Goal: Task Accomplishment & Management: Complete application form

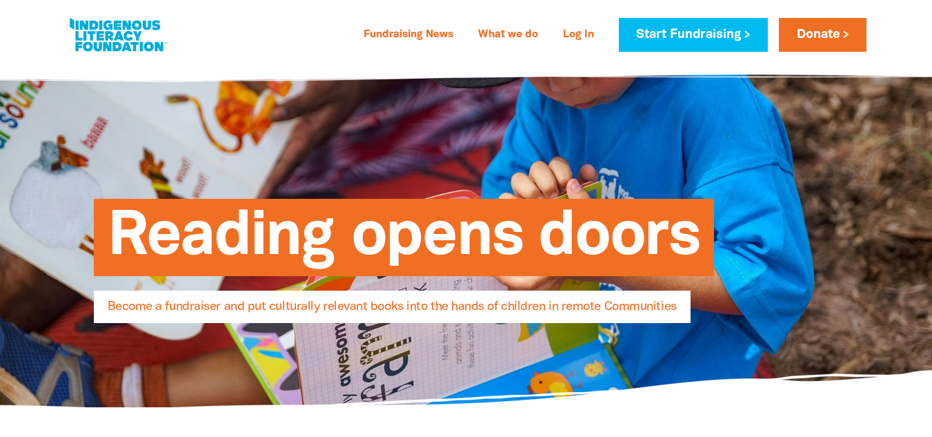
select select "AU"
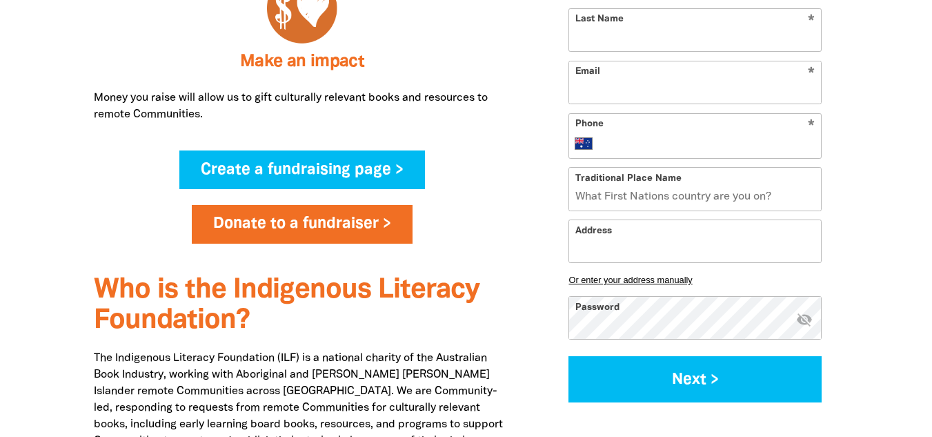
scroll to position [915, 0]
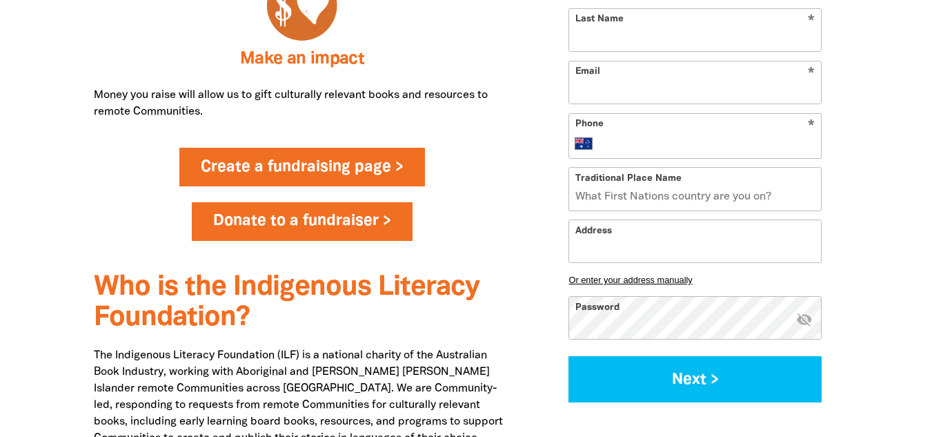
click at [329, 174] on link "Create a fundraising page >" at bounding box center [301, 167] width 245 height 39
select select "AU"
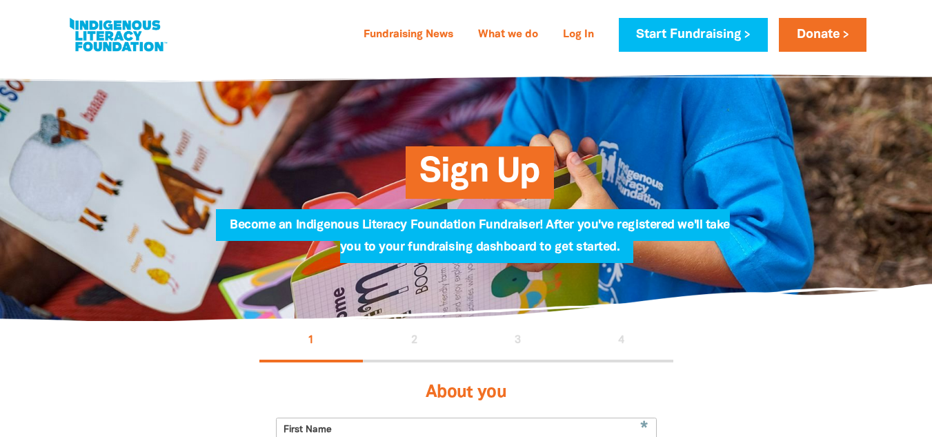
select select "AU"
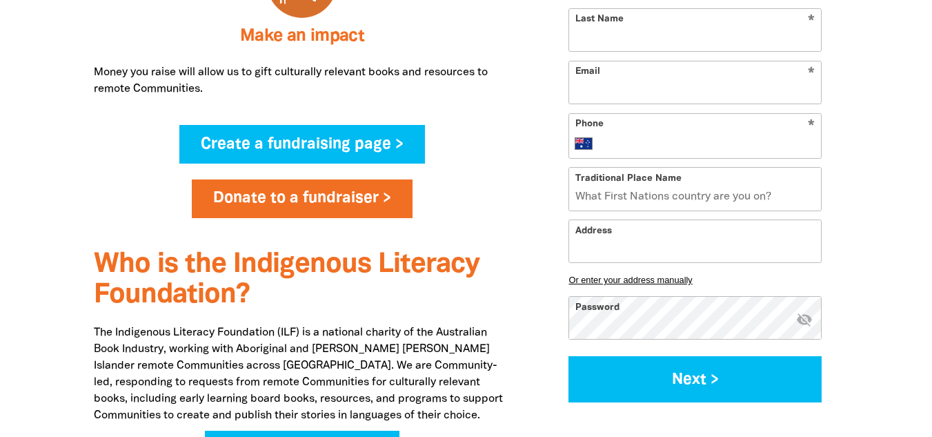
scroll to position [941, 0]
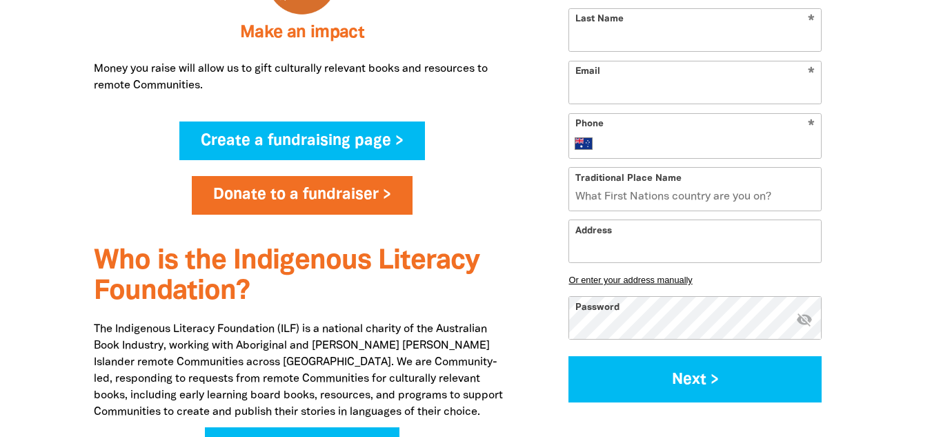
click at [682, 34] on input "Last Name" at bounding box center [695, 30] width 252 height 42
type input "[PERSON_NAME]"
type input "[EMAIL_ADDRESS][DOMAIN_NAME]"
type input "[PHONE_NUMBER]"
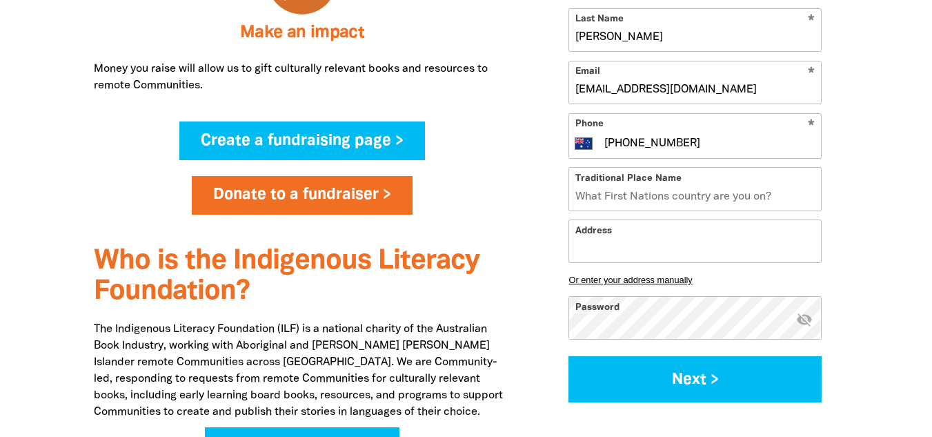
type input "[STREET_ADDRESS]"
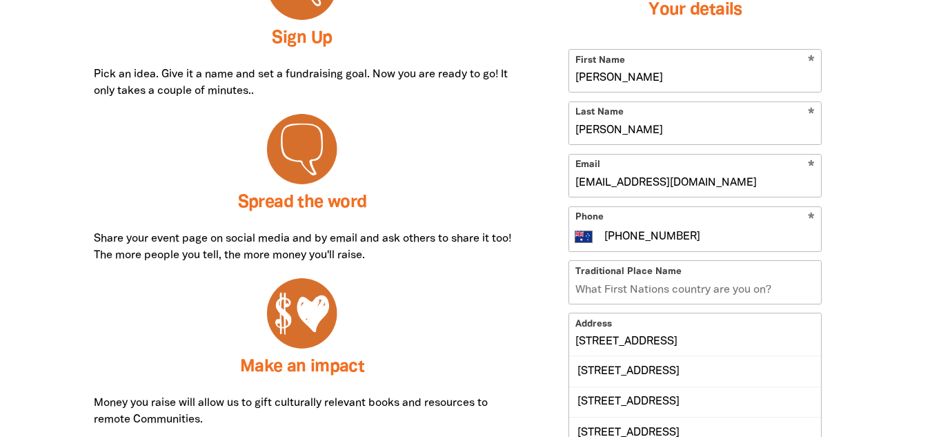
scroll to position [612, 0]
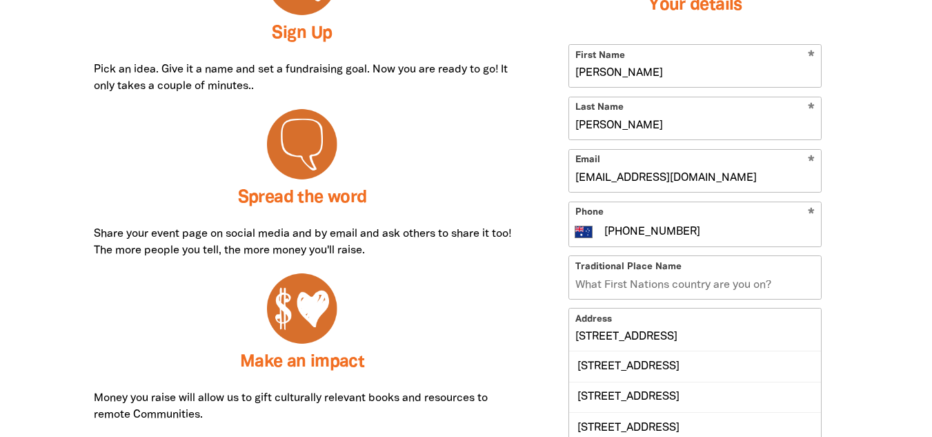
click at [672, 70] on input "[PERSON_NAME]" at bounding box center [695, 66] width 252 height 42
type input "[PERSON_NAME]"
click at [861, 237] on div "How it works Fundraising for the ILF is fun and easy! Ideas are limited only by…" at bounding box center [466, 341] width 828 height 983
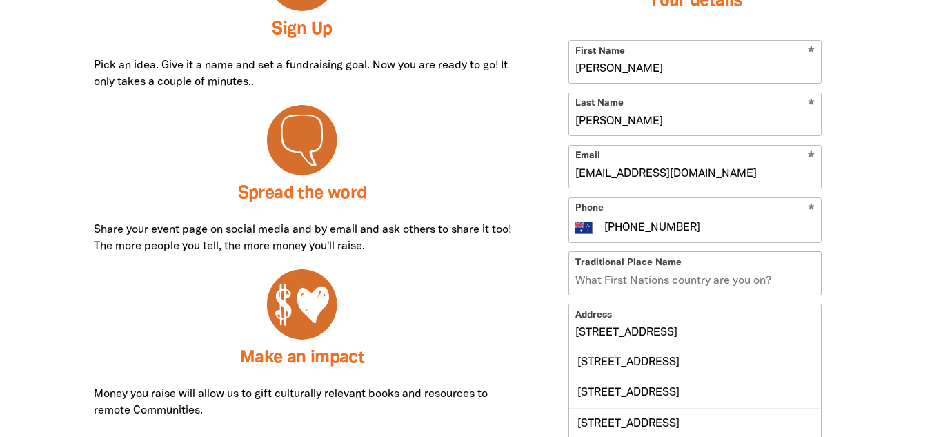
scroll to position [624, 0]
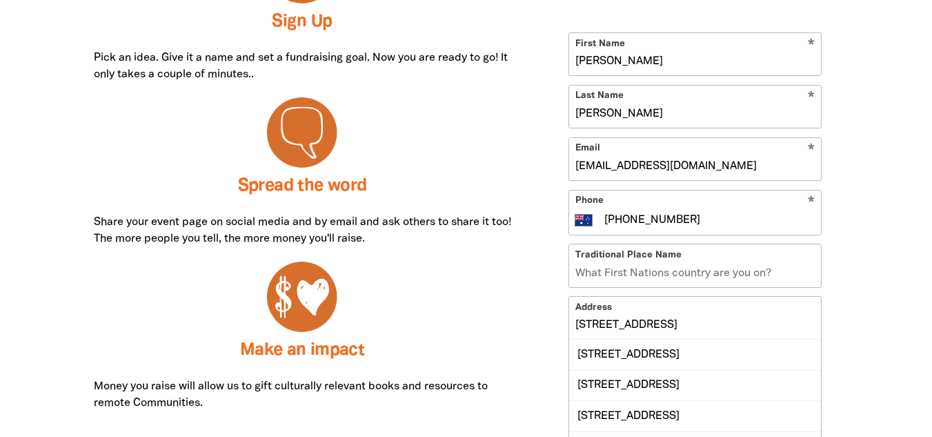
click at [706, 168] on input "[EMAIL_ADDRESS][DOMAIN_NAME]" at bounding box center [695, 159] width 252 height 42
click at [728, 143] on input "[EMAIL_ADDRESS][DOMAIN_NAME]" at bounding box center [695, 159] width 252 height 42
type input "m"
paste input "[EMAIL_ADDRESS][DOMAIN_NAME]"
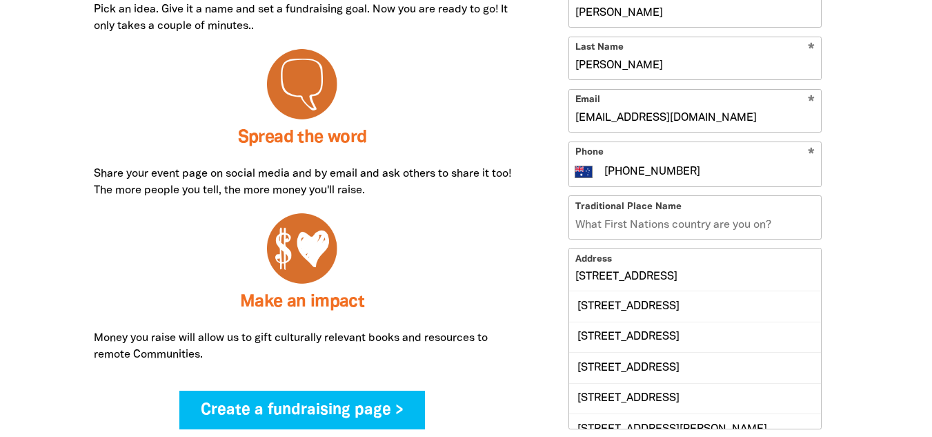
scroll to position [674, 0]
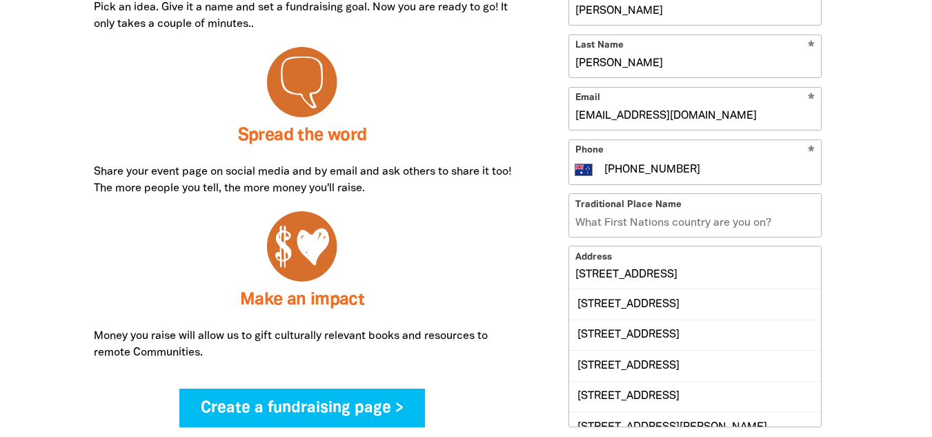
type input "[EMAIL_ADDRESS][DOMAIN_NAME]"
click at [710, 216] on input "Traditional Place Name" at bounding box center [695, 215] width 252 height 42
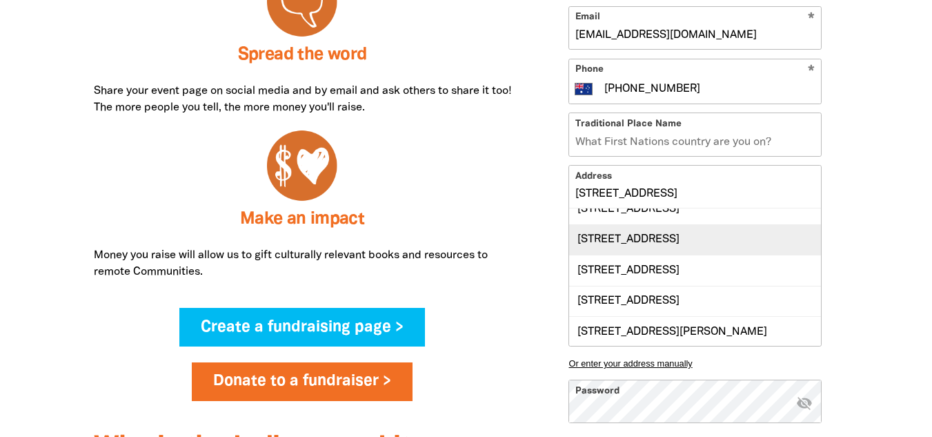
scroll to position [15, 0]
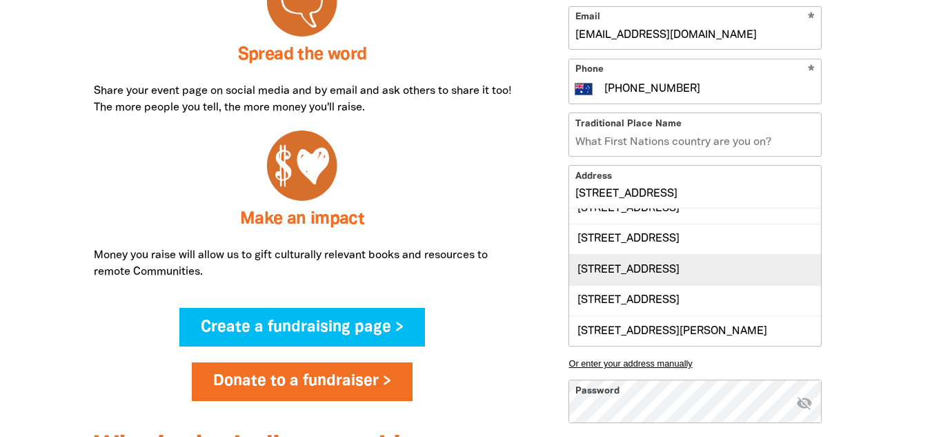
click at [704, 272] on div "[STREET_ADDRESS]" at bounding box center [695, 269] width 252 height 30
type input "[STREET_ADDRESS]"
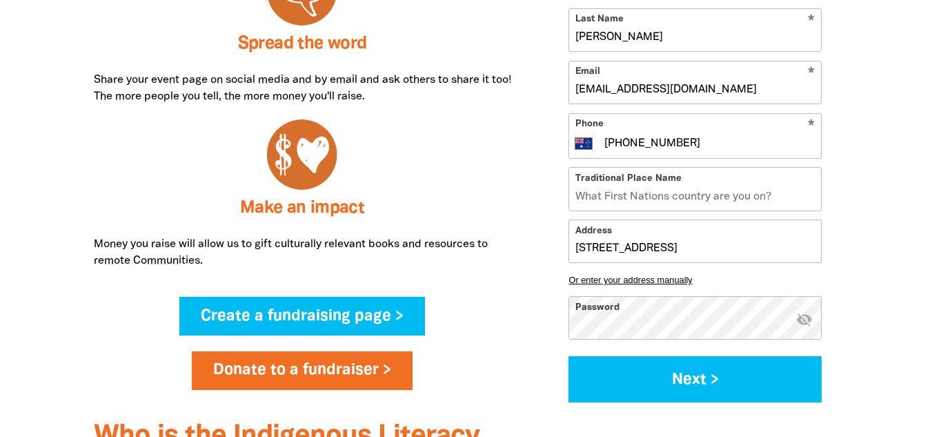
scroll to position [767, 0]
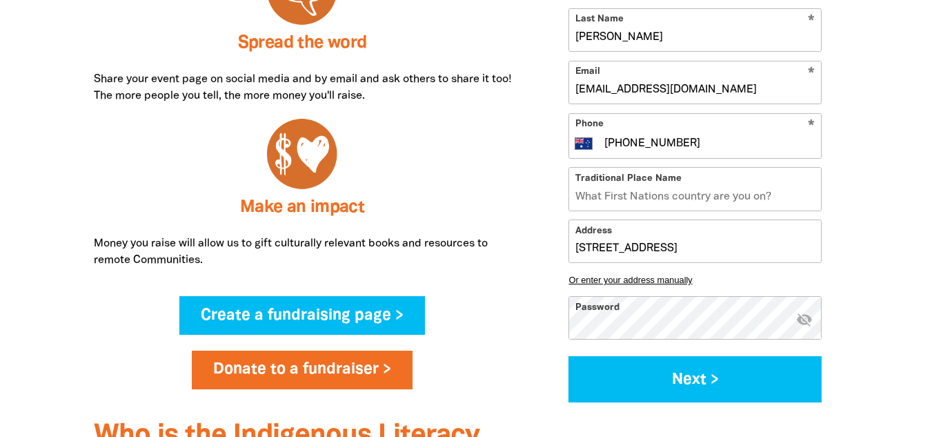
drag, startPoint x: 776, startPoint y: 197, endPoint x: 600, endPoint y: 199, distance: 175.9
click at [600, 199] on input "Traditional Place Name" at bounding box center [695, 189] width 252 height 42
type input "Kulin Nation"
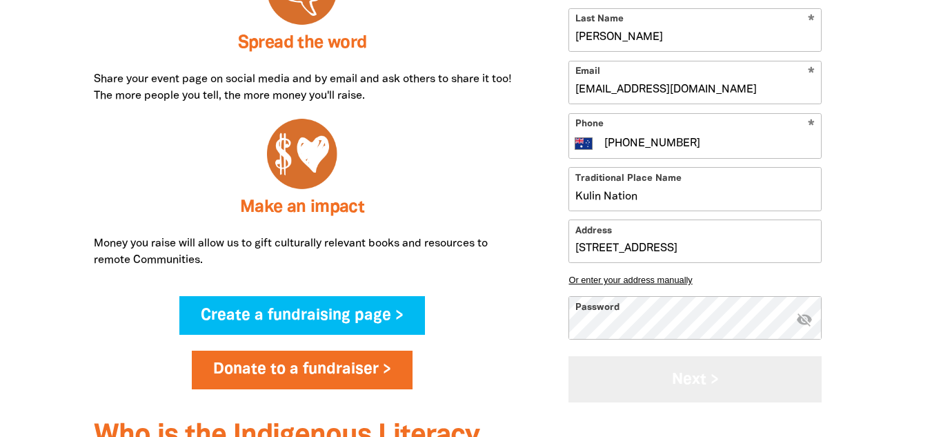
click at [681, 383] on button "Next >" at bounding box center [694, 380] width 253 height 46
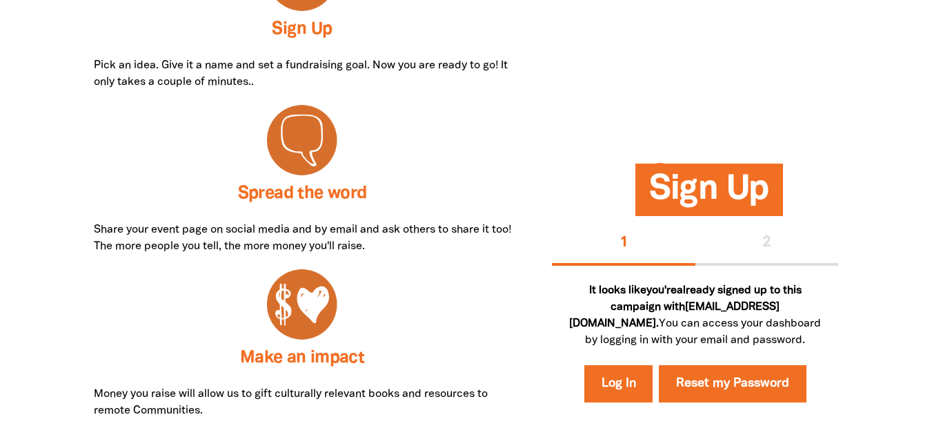
scroll to position [617, 0]
click at [630, 386] on link "Log In" at bounding box center [618, 383] width 69 height 37
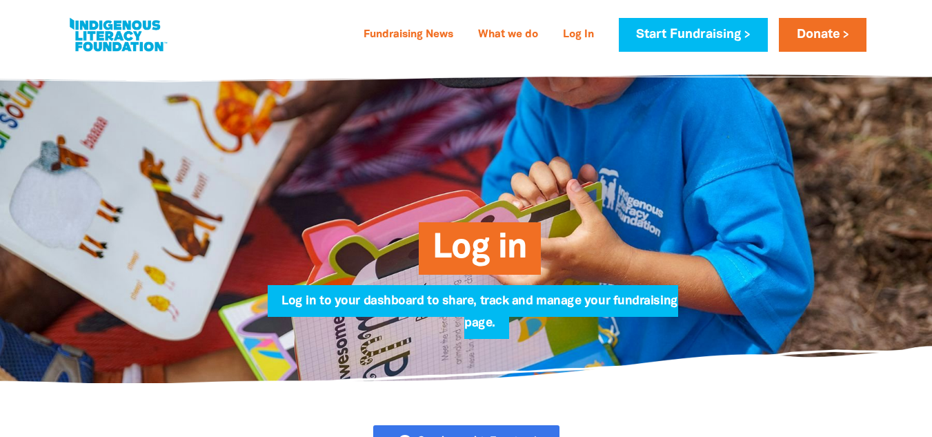
type input "[EMAIL_ADDRESS][DOMAIN_NAME]"
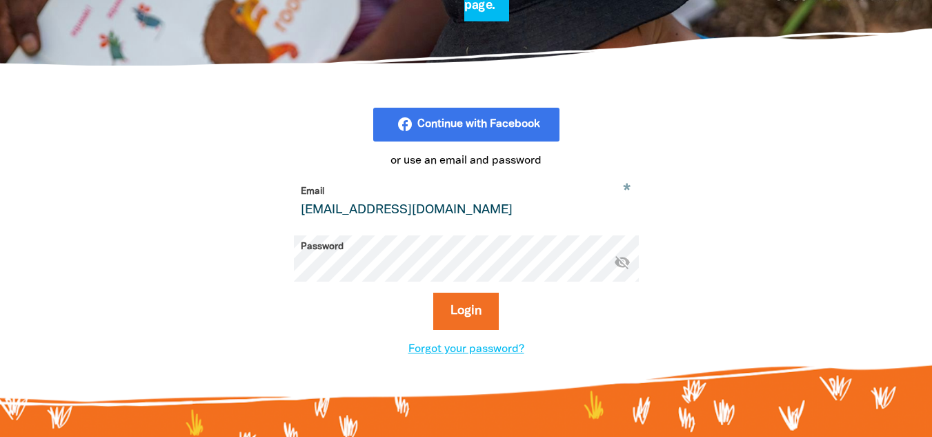
scroll to position [318, 0]
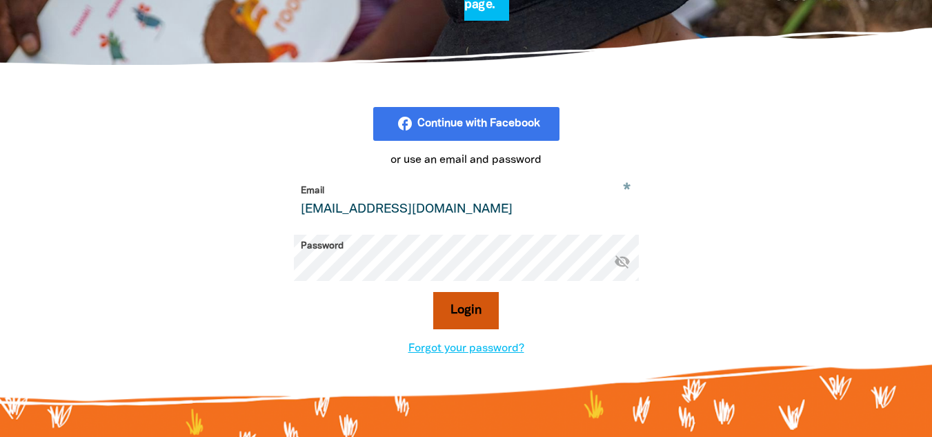
click at [465, 323] on button "Login" at bounding box center [466, 310] width 66 height 37
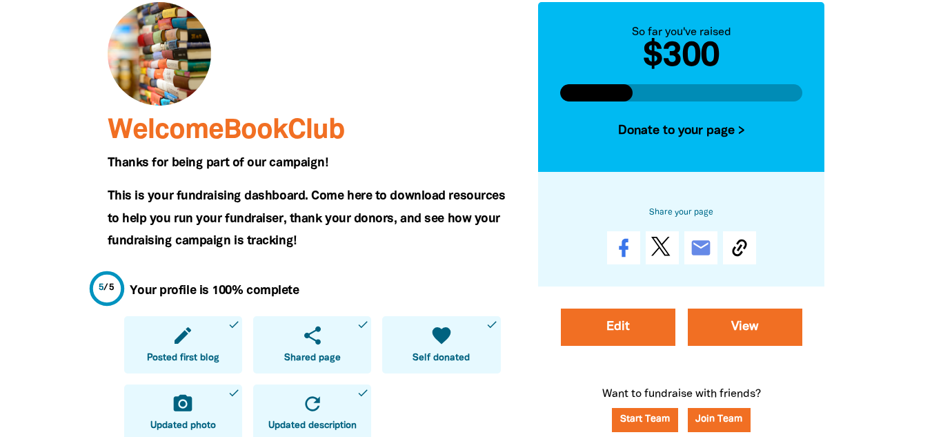
scroll to position [141, 0]
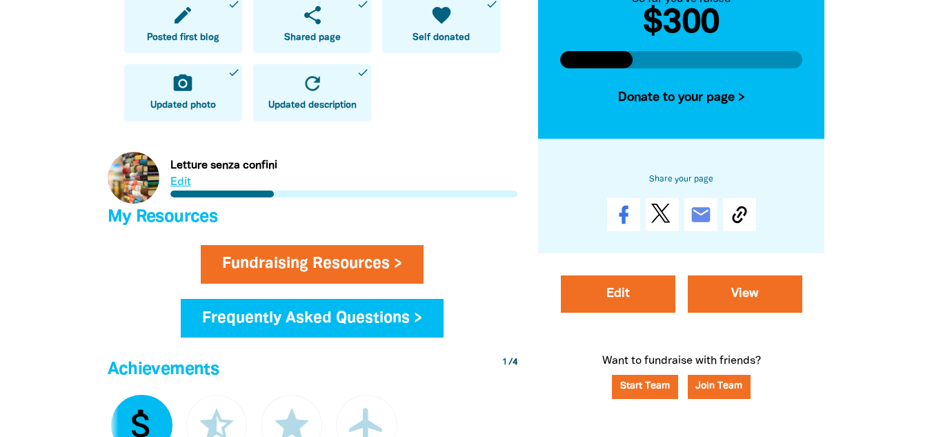
click at [505, 240] on div "Welcome BookClub Thanks for being part of our campaign! This is your fundraisin…" at bounding box center [313, 396] width 410 height 1429
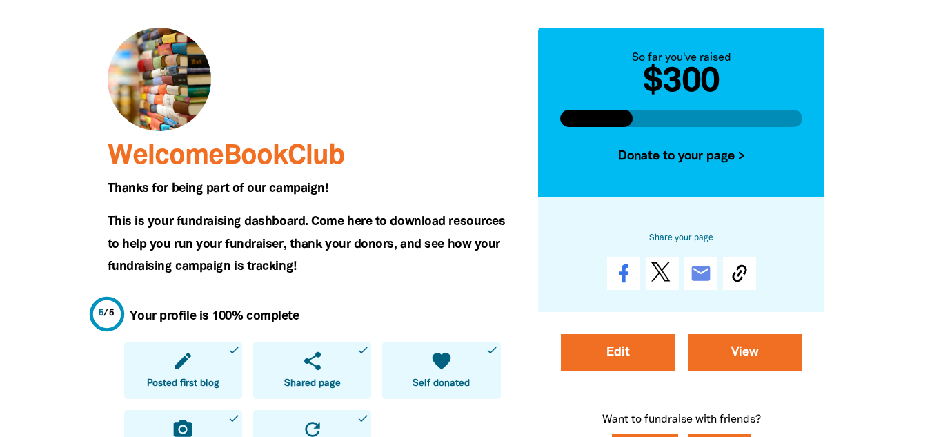
scroll to position [119, 0]
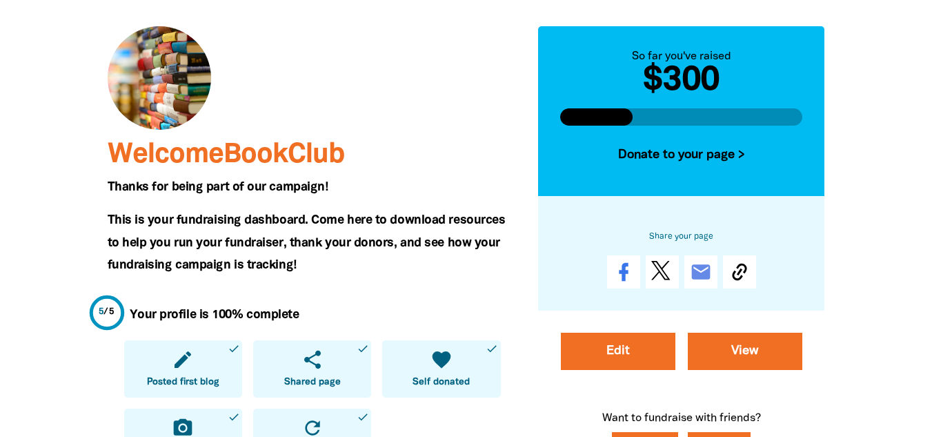
click at [481, 193] on h5 "Thanks for being part of our campaign!" at bounding box center [313, 187] width 410 height 22
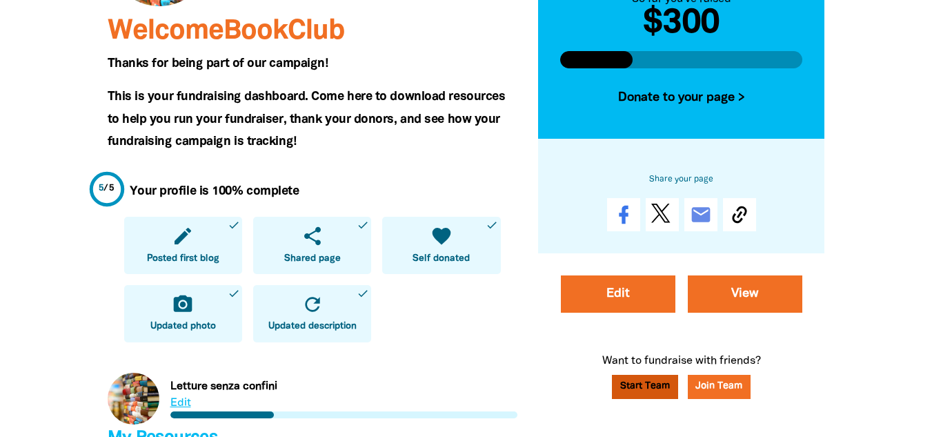
scroll to position [243, 0]
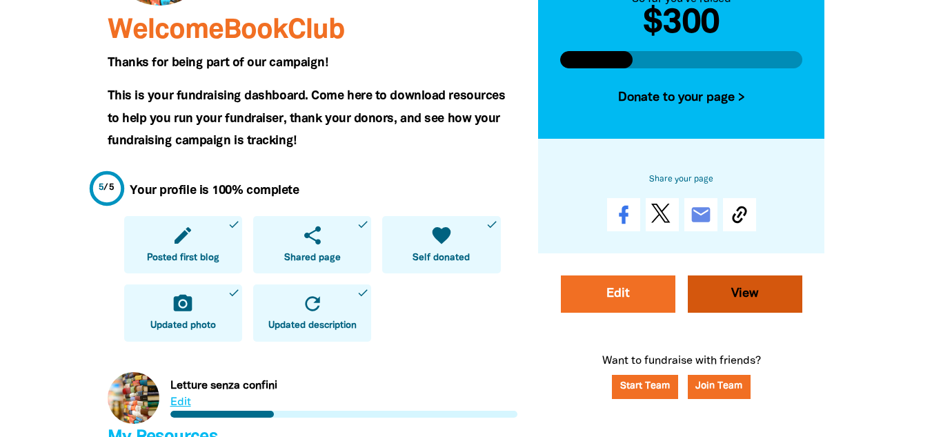
click at [765, 289] on link "View" at bounding box center [745, 293] width 114 height 37
